Goal: Find specific page/section: Find specific page/section

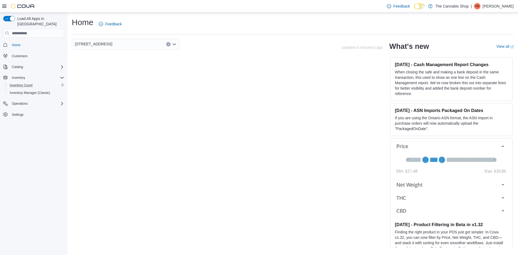
click at [35, 82] on div "Inventory Count" at bounding box center [36, 85] width 57 height 6
